Goal: Information Seeking & Learning: Learn about a topic

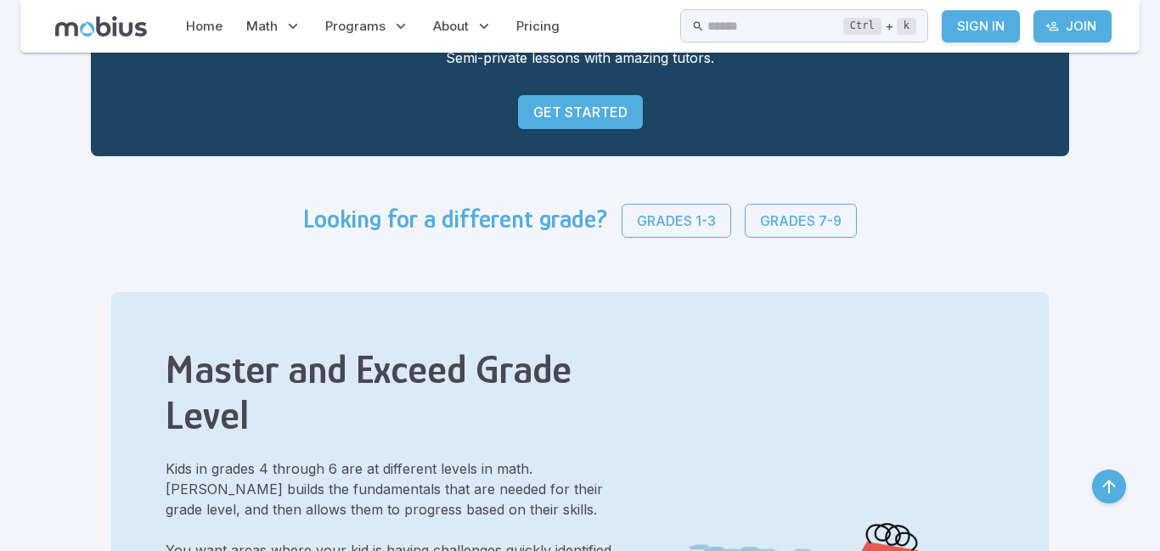
scroll to position [313, 0]
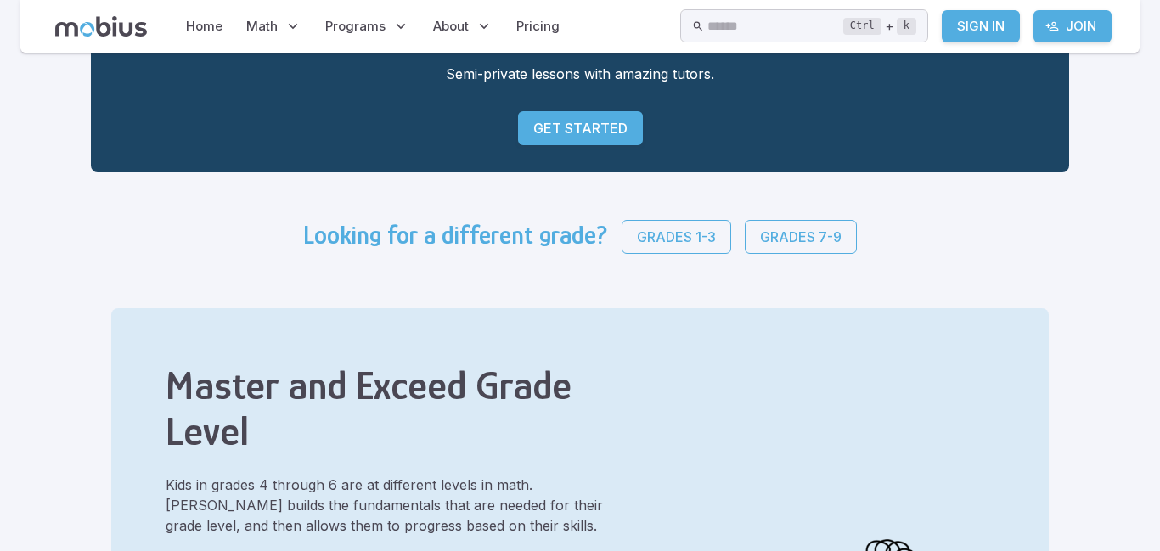
click at [533, 127] on p "Get Started" at bounding box center [580, 128] width 94 height 20
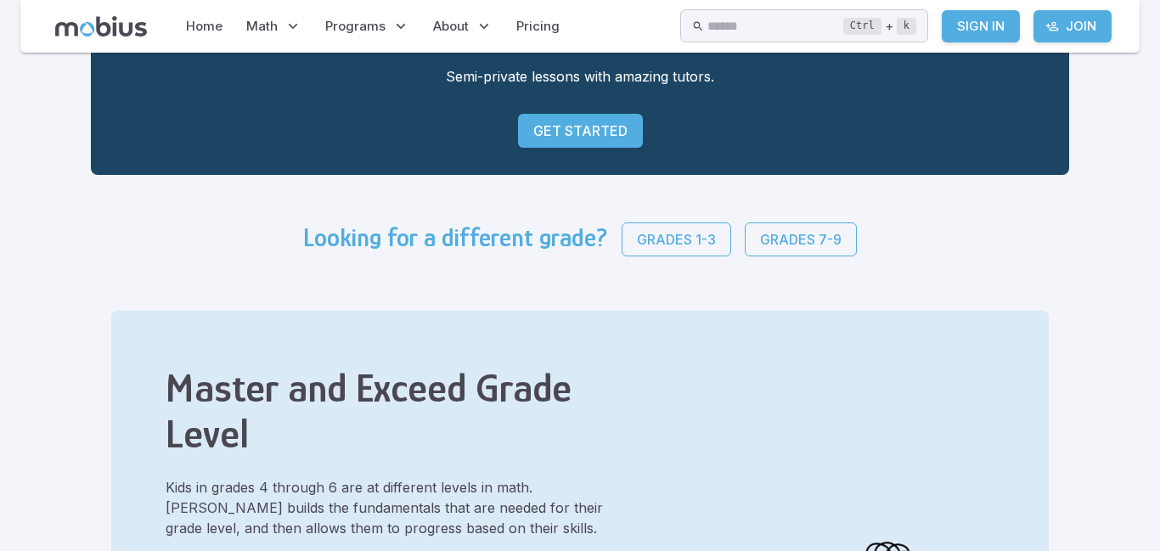
scroll to position [311, 0]
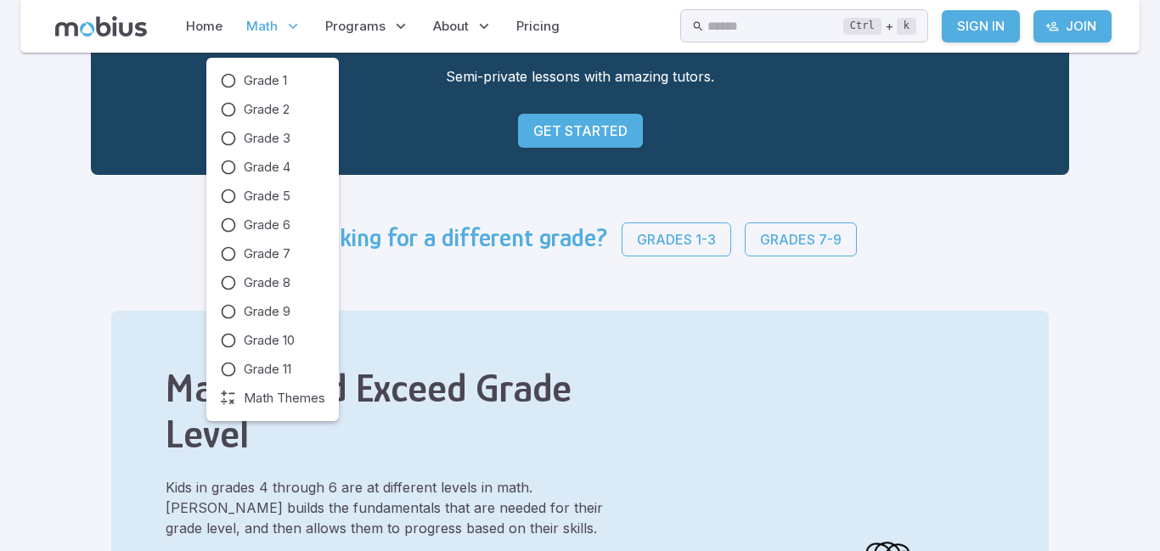
click at [286, 22] on icon at bounding box center [293, 26] width 17 height 17
click at [293, 396] on span "Math Themes" at bounding box center [285, 398] width 82 height 19
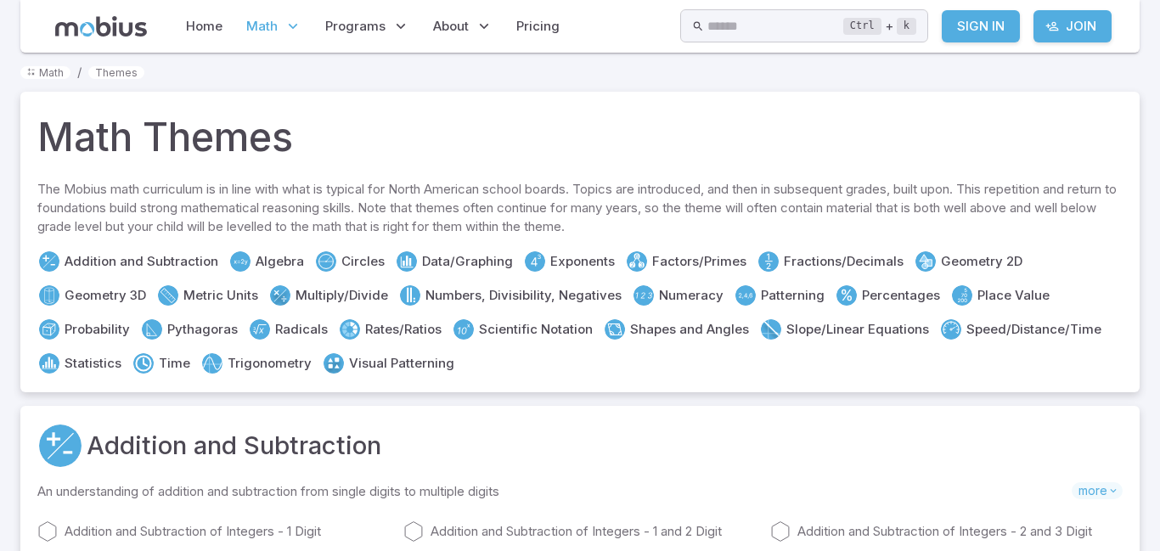
click at [216, 522] on link "Addition and Subtraction of Integers - 1 Digit" at bounding box center [213, 532] width 353 height 20
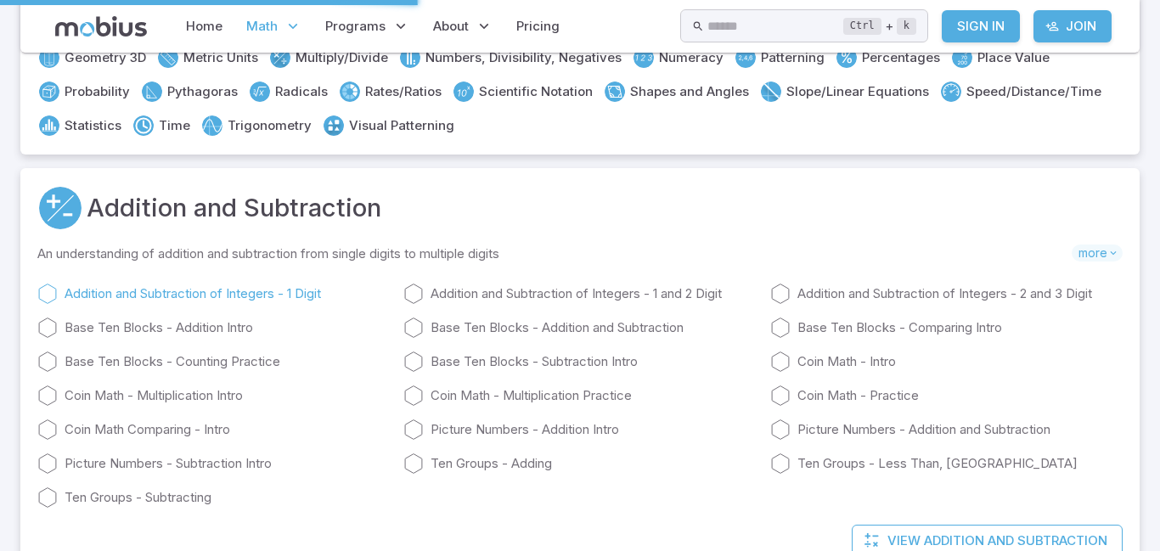
scroll to position [238, 0]
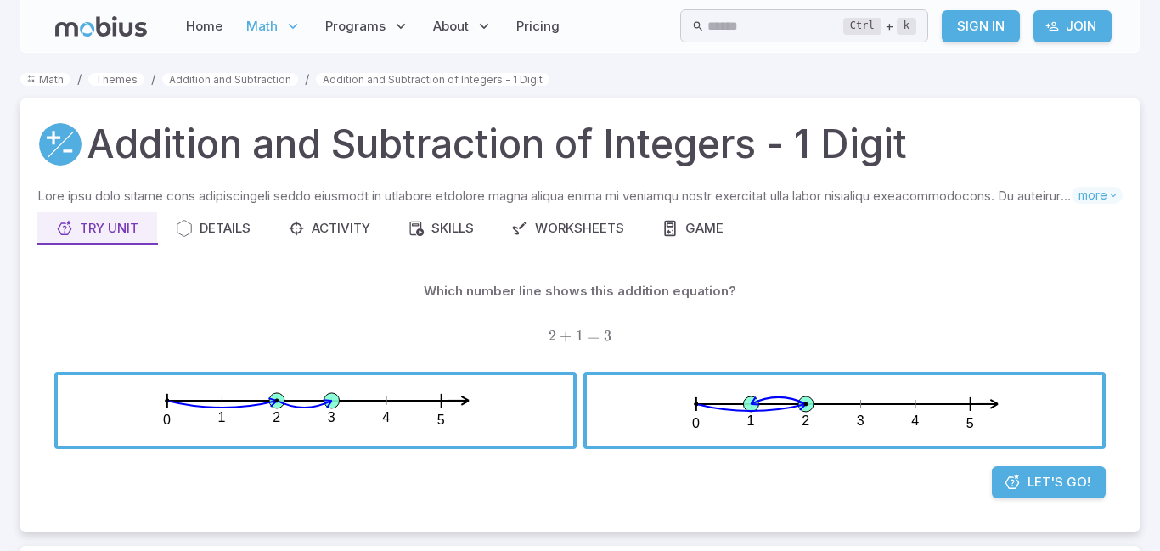
click at [307, 437] on span "button" at bounding box center [316, 410] width 516 height 71
click at [217, 225] on div "Details" at bounding box center [213, 228] width 75 height 19
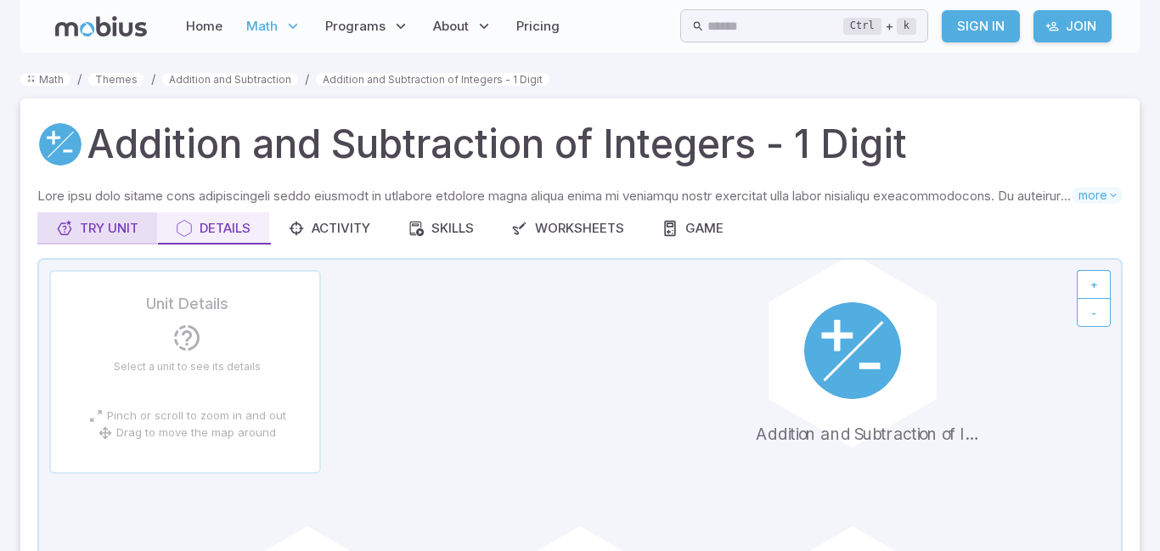
click at [95, 229] on div "Try Unit" at bounding box center [97, 228] width 82 height 19
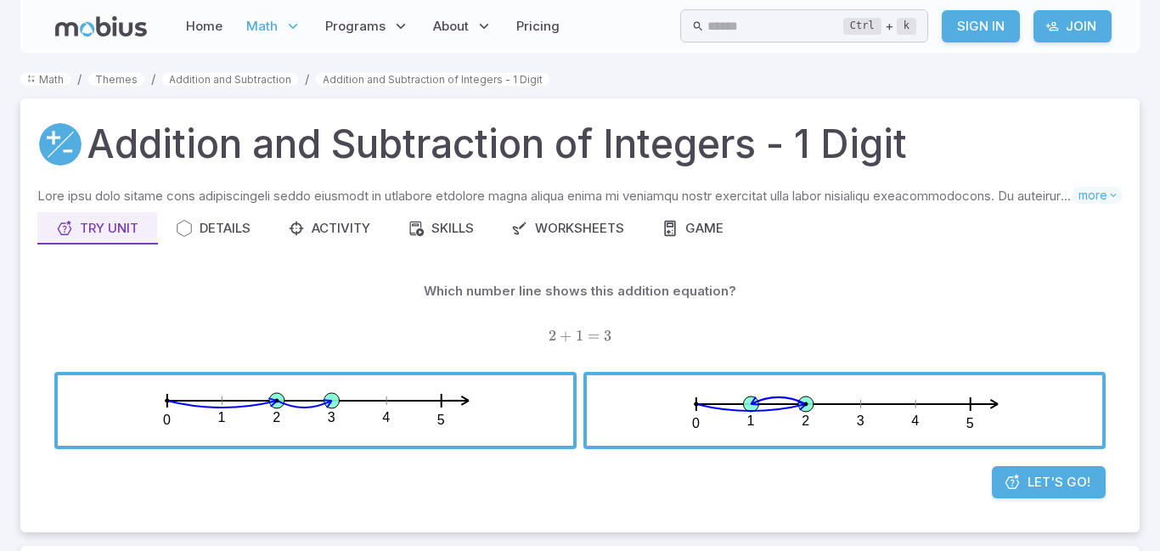
click at [1061, 464] on div "Which number line shows this addition equation? 2 + 1 = 3 2 + 1 = 3 2 + 1 = 3 0…" at bounding box center [580, 370] width 1052 height 191
click at [1064, 476] on span "Let's Go!" at bounding box center [1059, 482] width 63 height 19
click at [1067, 479] on span "Let's Go!" at bounding box center [1059, 482] width 63 height 19
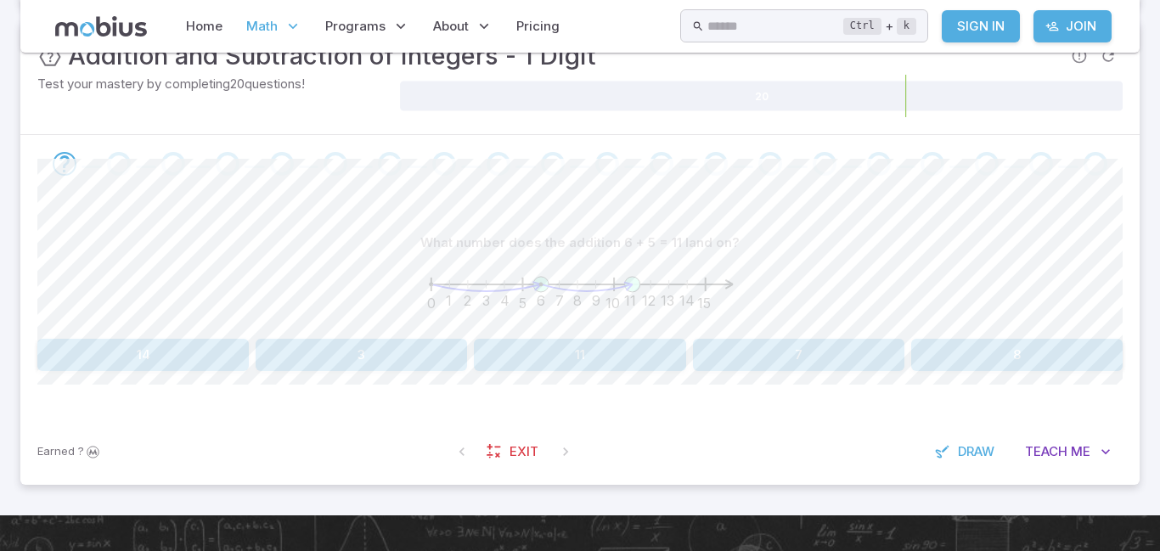
scroll to position [306, 0]
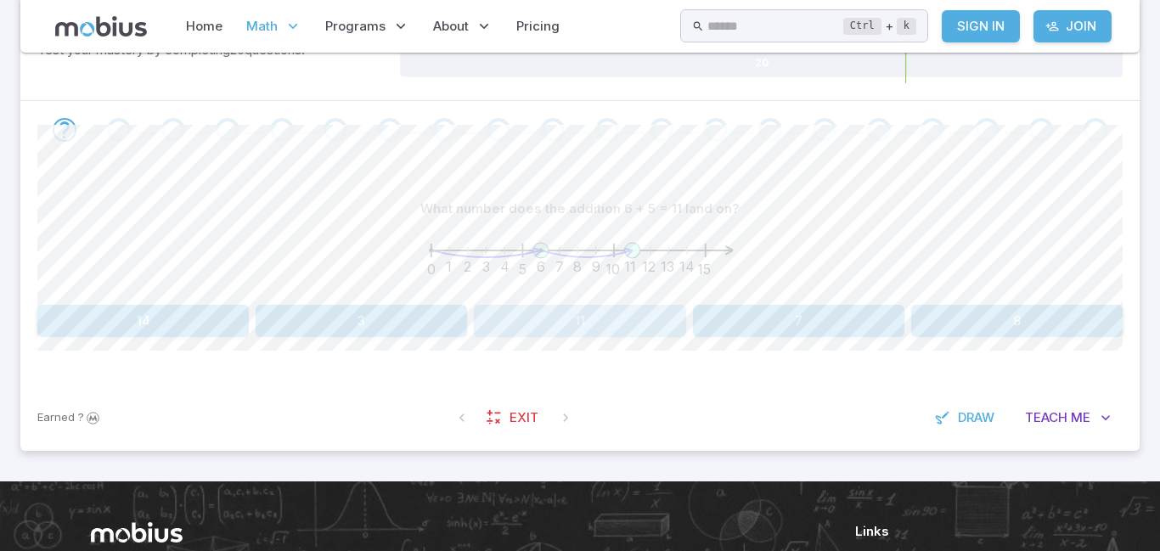
click at [612, 319] on button "11" at bounding box center [580, 321] width 212 height 32
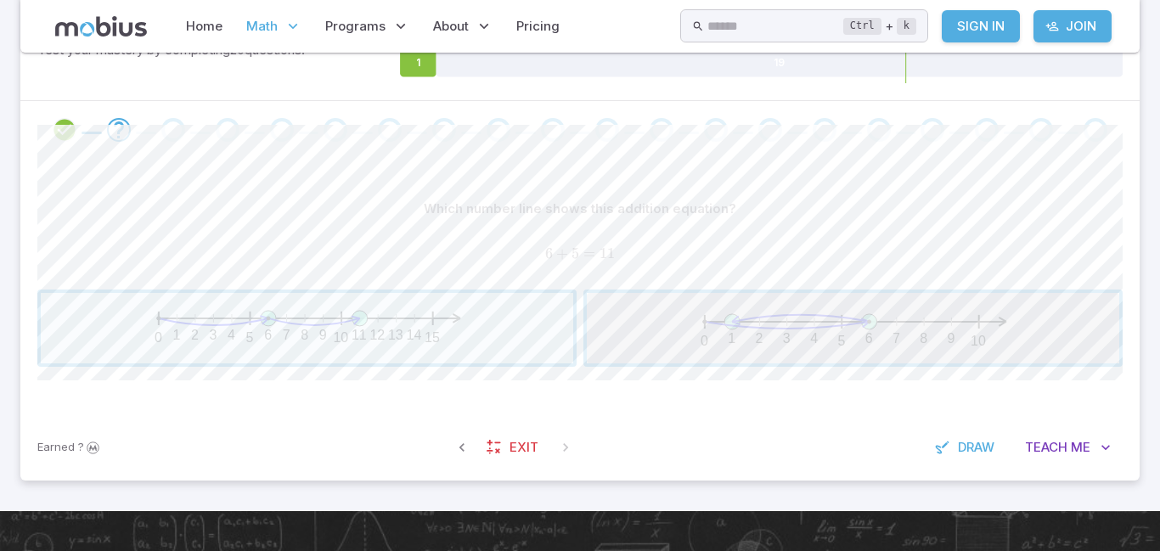
click at [645, 349] on span "button" at bounding box center [853, 328] width 533 height 71
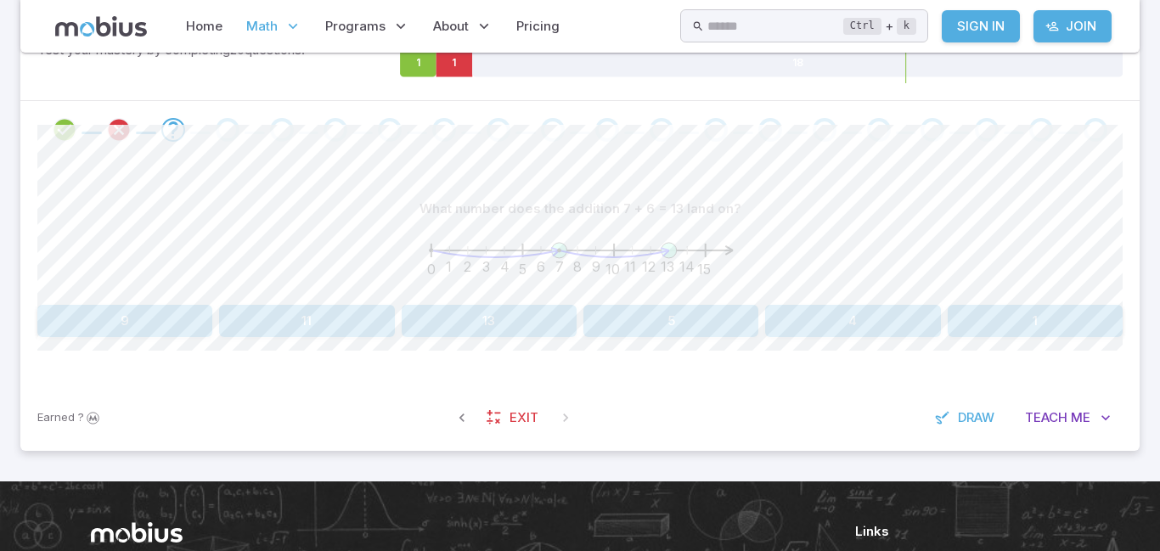
click at [113, 123] on icon "Review your answer" at bounding box center [118, 129] width 25 height 25
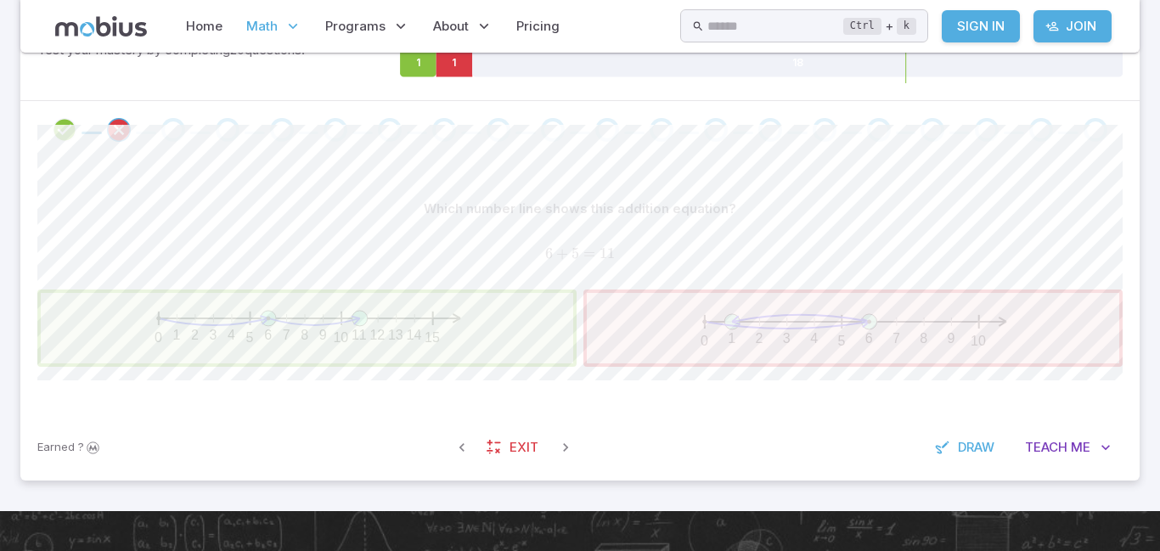
click at [386, 311] on span "button" at bounding box center [307, 328] width 533 height 71
click at [467, 60] on icon at bounding box center [455, 63] width 37 height 30
click at [487, 392] on div "Which number line shows this addition equation? 6 + 5 = 11 6 + 5 = 11 6 + 5 = 1…" at bounding box center [580, 287] width 1086 height 256
click at [500, 266] on div "6 + 5 = 11 6 + 5 = 11 6 + 5 = 11" at bounding box center [580, 254] width 1086 height 44
click at [456, 449] on icon "button" at bounding box center [462, 447] width 17 height 17
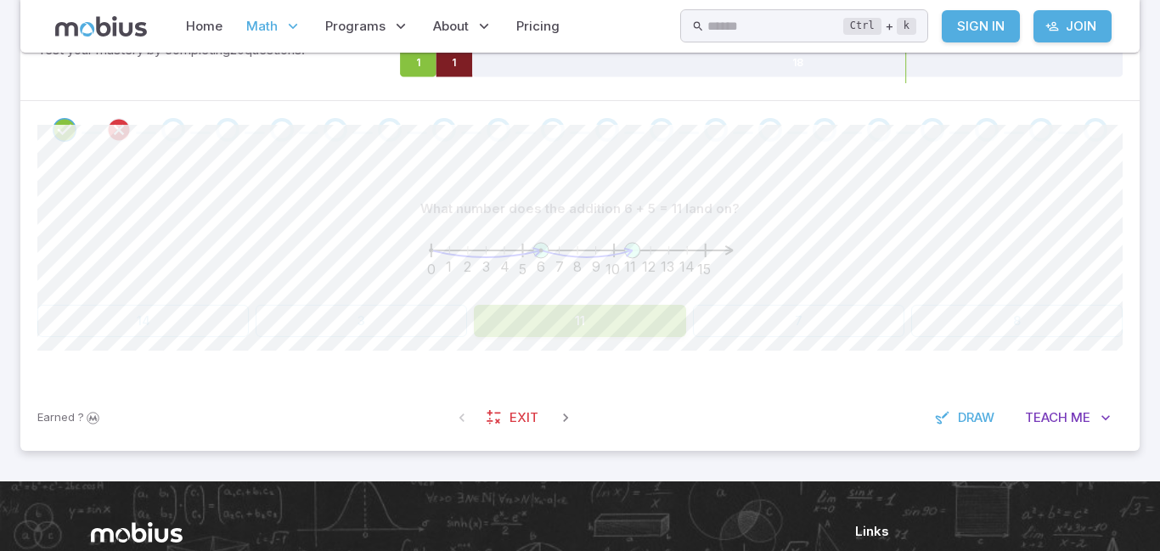
click at [540, 332] on button "11" at bounding box center [580, 321] width 212 height 32
click at [574, 428] on button "button" at bounding box center [565, 418] width 31 height 31
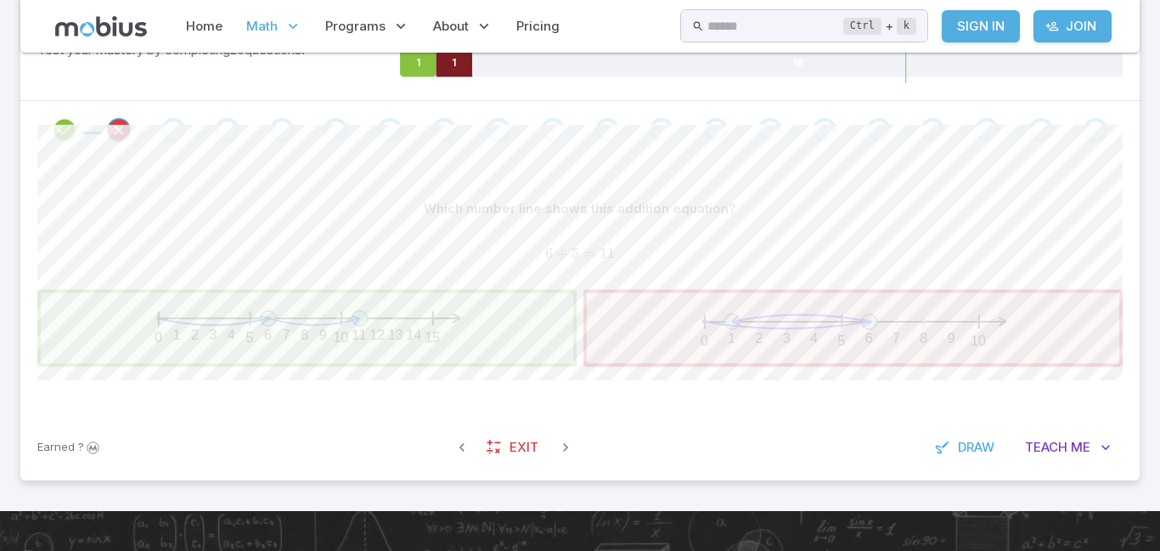
click at [1053, 400] on div "Which number line shows this addition equation? 6 + 5 = 11 6 + 5 = 11 6 + 5 = 1…" at bounding box center [580, 287] width 1086 height 256
click at [1060, 459] on button "Teach Me" at bounding box center [1068, 448] width 110 height 32
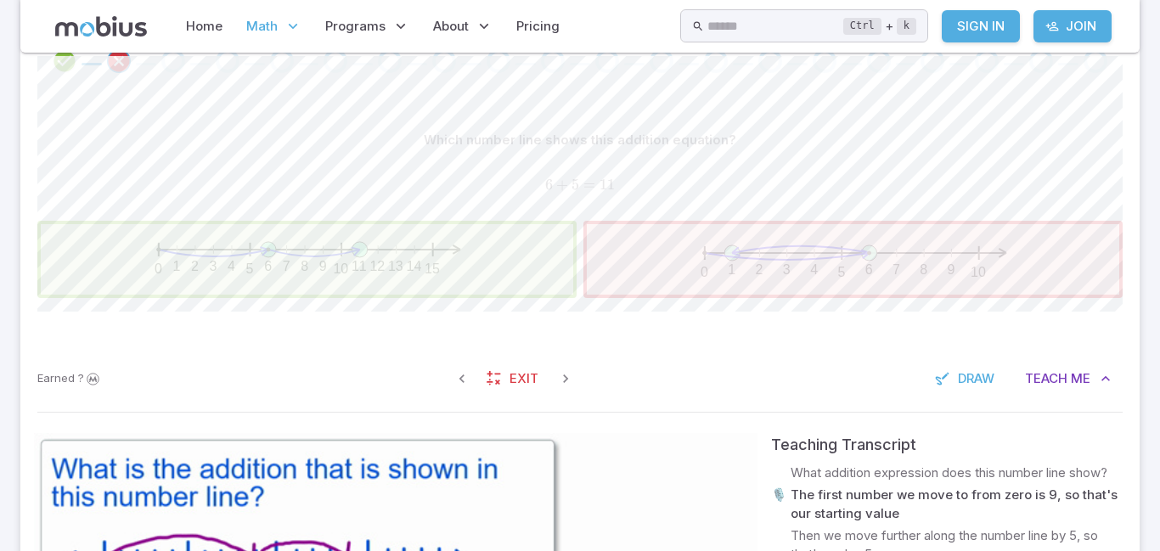
scroll to position [374, 0]
click at [1073, 320] on div "Which number line shows this addition equation? 6 + 5 = 11 6 + 5 = 11 6 + 5 = 1…" at bounding box center [580, 219] width 1086 height 256
click at [1061, 386] on span "Teach" at bounding box center [1046, 379] width 42 height 19
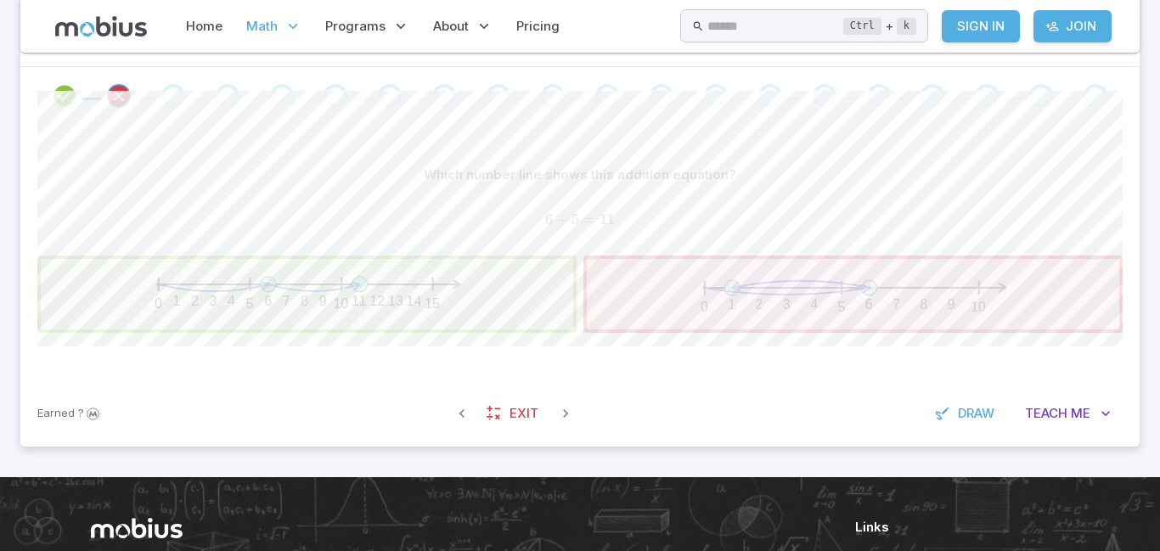
scroll to position [306, 0]
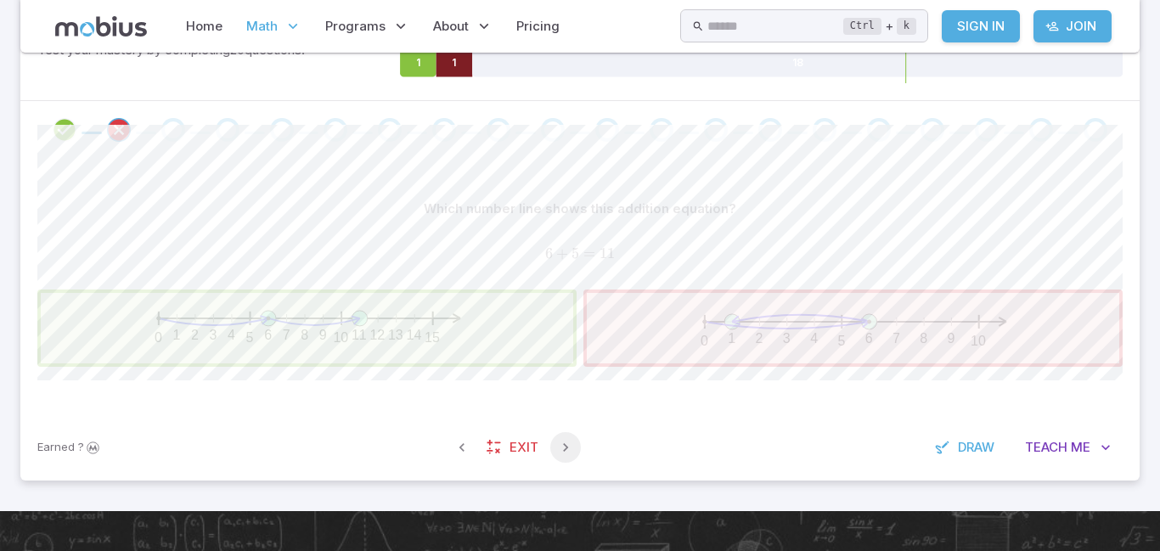
click at [559, 448] on icon "button" at bounding box center [565, 447] width 17 height 17
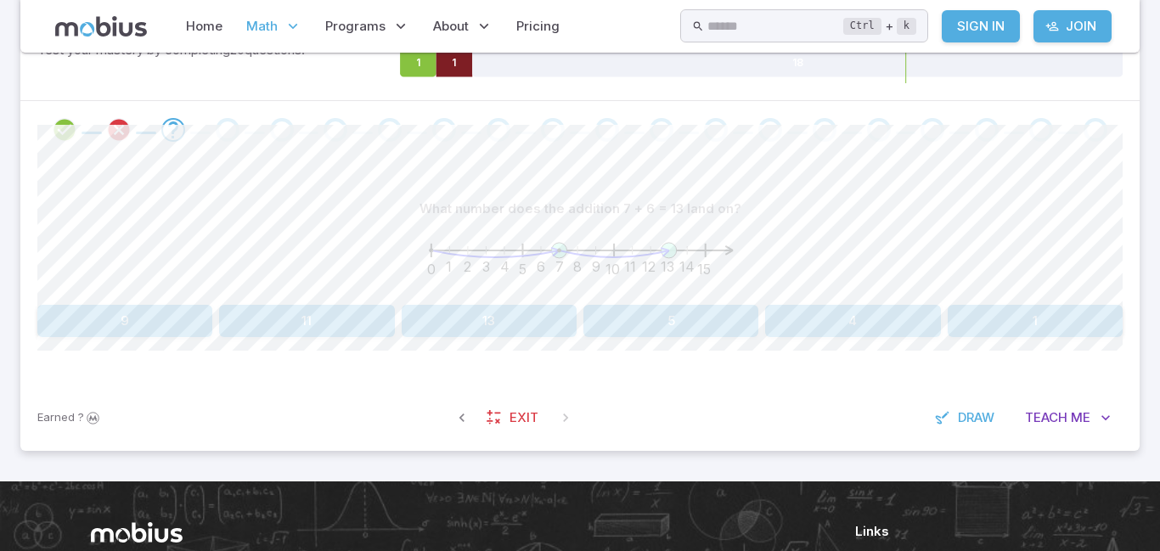
click at [564, 327] on button "13" at bounding box center [489, 321] width 175 height 32
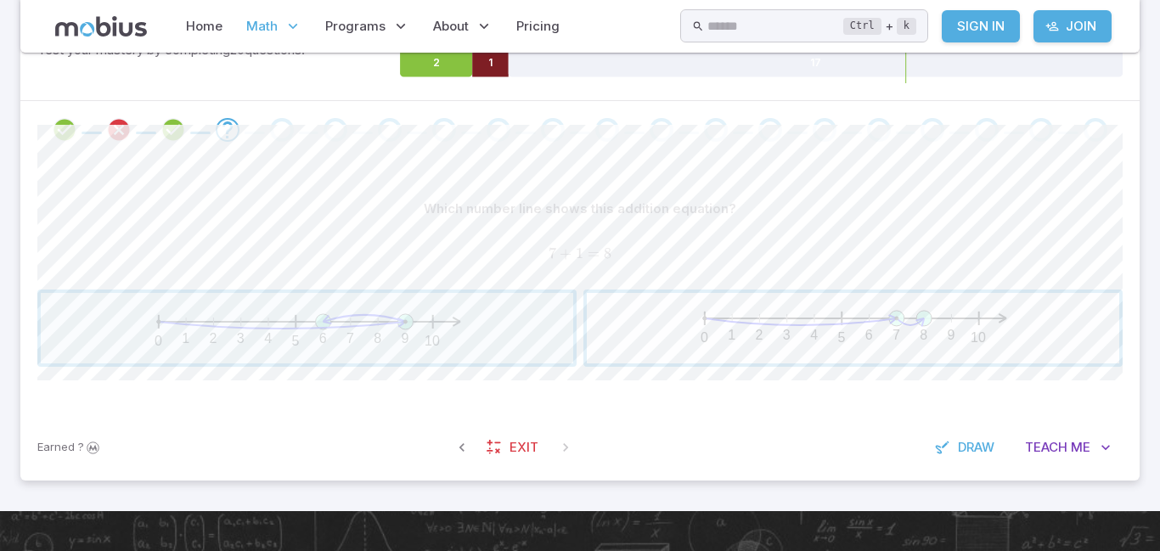
click at [820, 358] on span "button" at bounding box center [853, 328] width 533 height 71
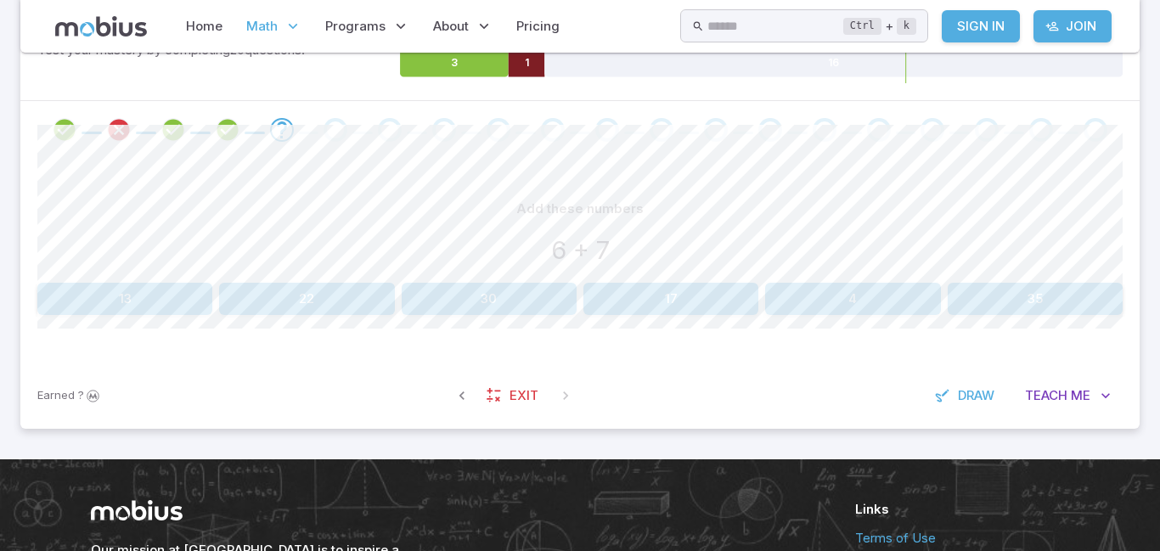
click at [696, 308] on button "17" at bounding box center [671, 299] width 175 height 32
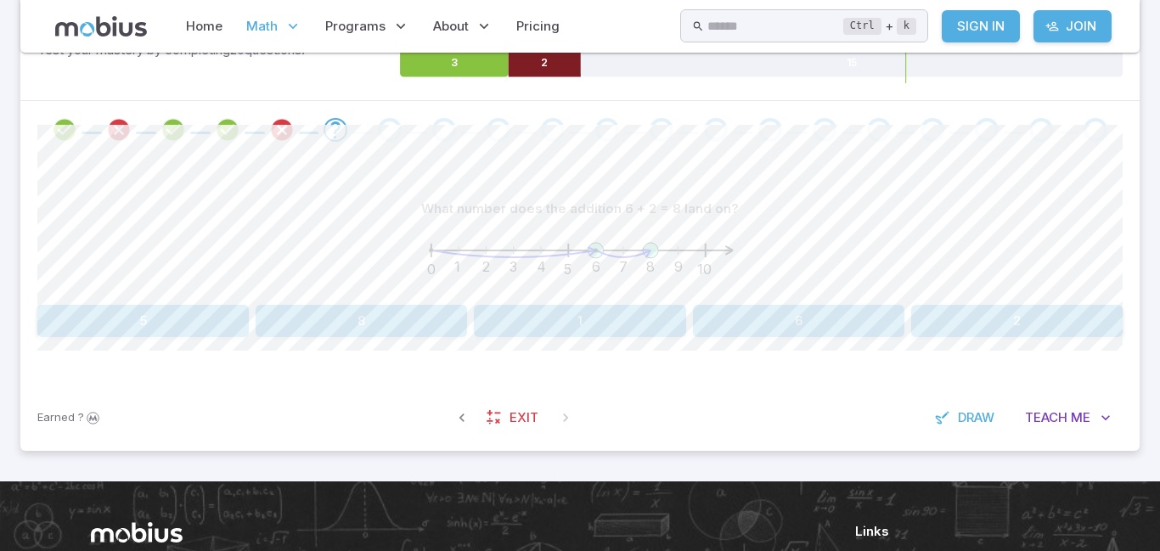
click at [285, 127] on icon "Review your answer" at bounding box center [281, 129] width 25 height 25
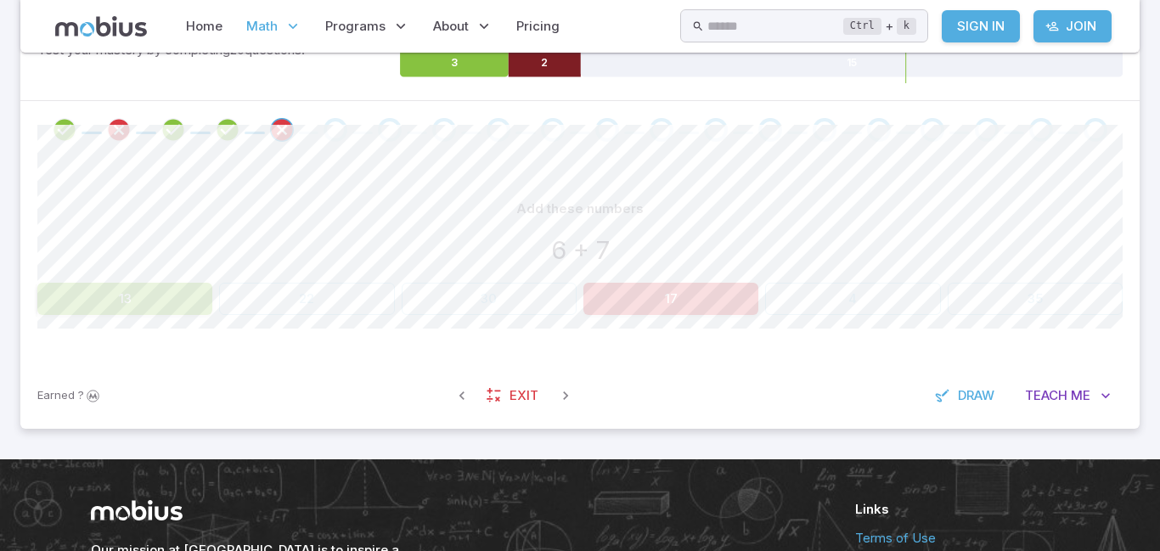
click at [101, 302] on button "13" at bounding box center [124, 299] width 175 height 32
click at [270, 315] on div "Add these numbers 6 + 7 13 22 30 17 4 35 Canvas actions 100 % Exit zen mode" at bounding box center [580, 261] width 1086 height 204
click at [272, 309] on div "13 22 30 17 4 35" at bounding box center [580, 299] width 1086 height 32
click at [528, 393] on span "Exit" at bounding box center [524, 396] width 29 height 19
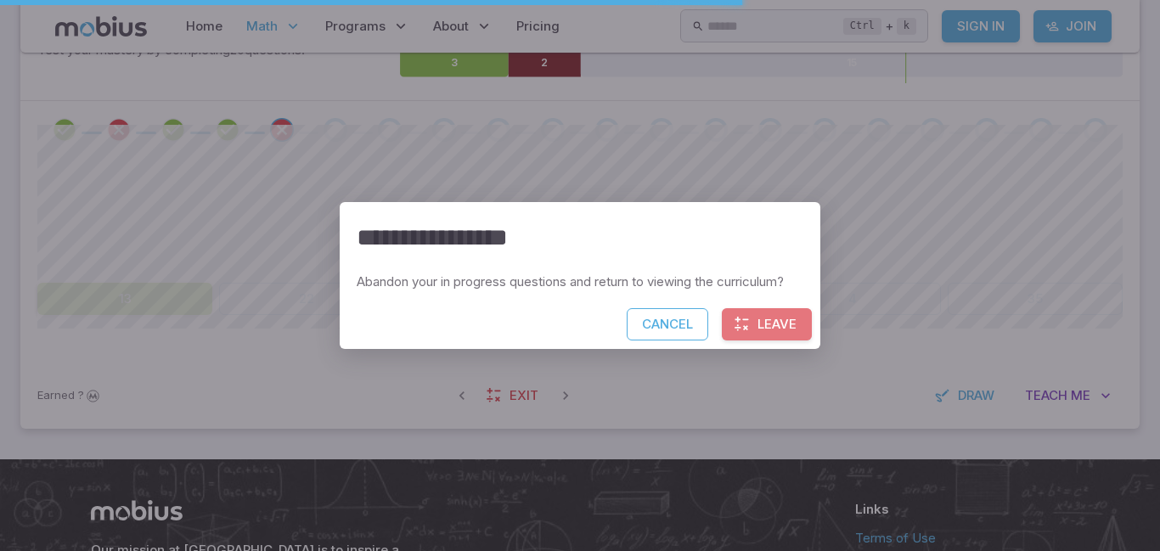
click at [756, 336] on button "Leave" at bounding box center [767, 324] width 90 height 32
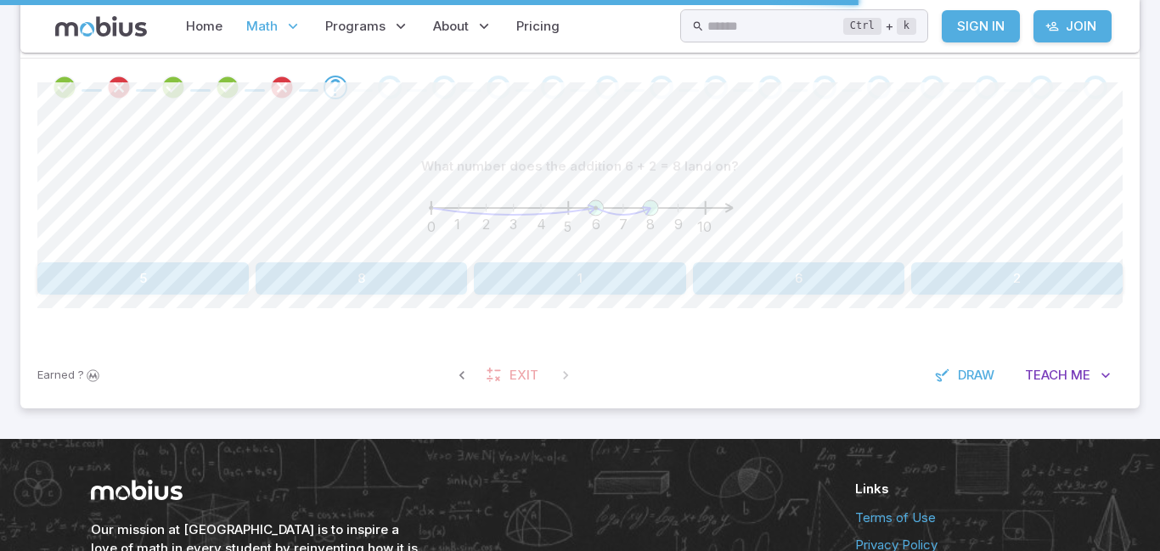
click at [756, 336] on div "What number does the addition 6 + 2 = 8 land on? 0 1 2 3 4 5 6 7 8 9 10 5 8 1 6…" at bounding box center [580, 229] width 1086 height 226
